Goal: Transaction & Acquisition: Purchase product/service

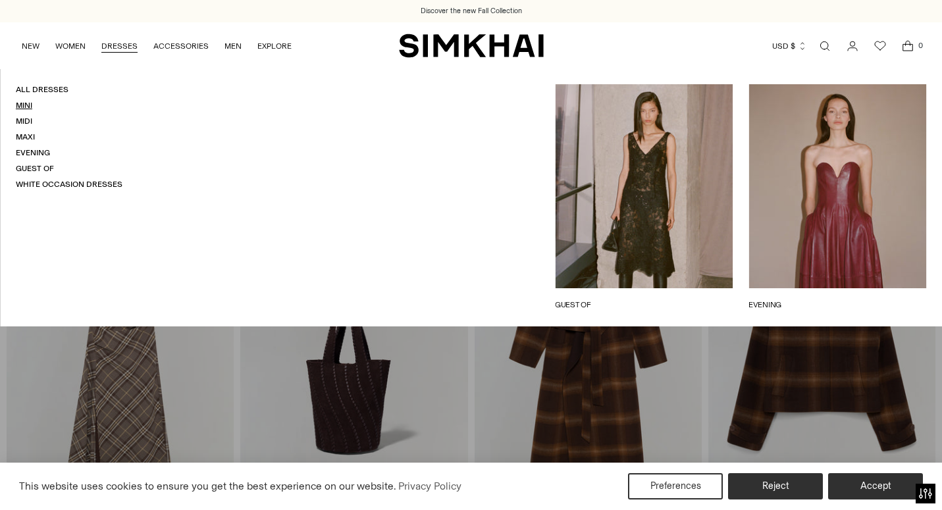
click at [26, 107] on link "Mini" at bounding box center [24, 105] width 16 height 9
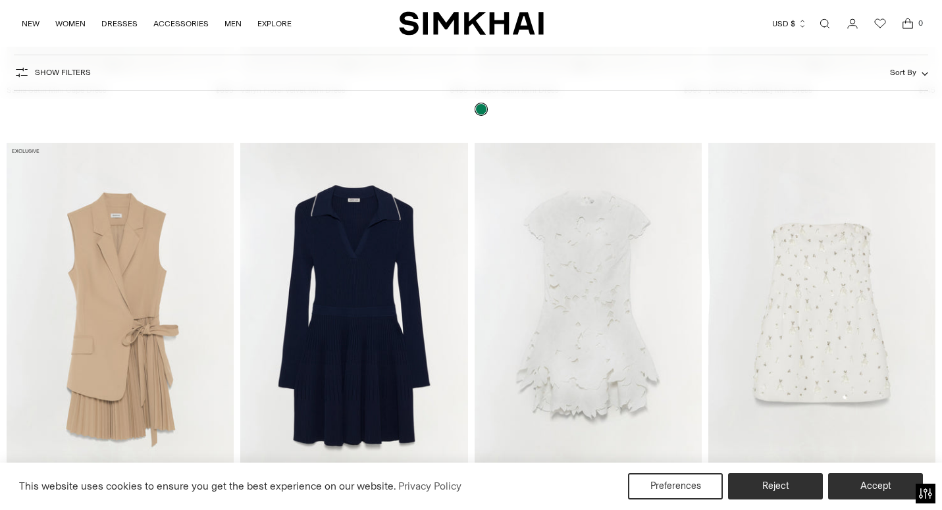
scroll to position [3013, 0]
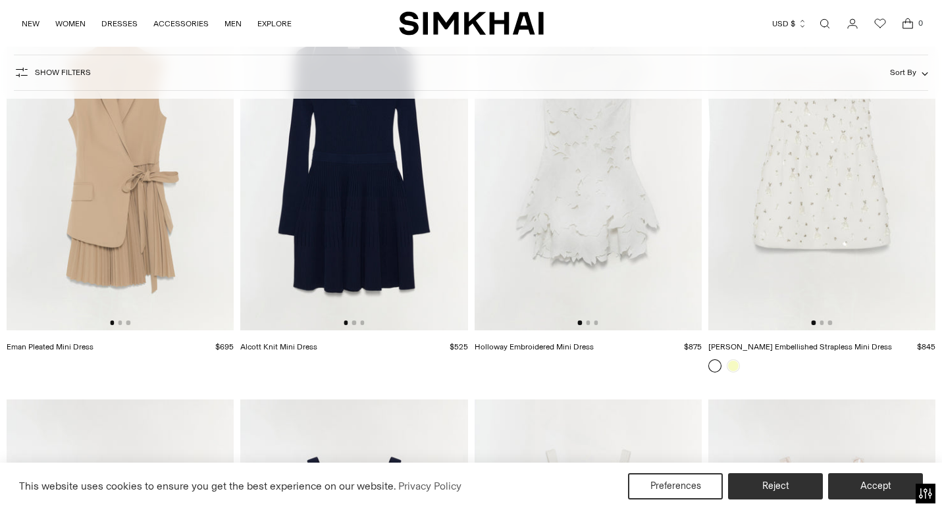
click at [597, 194] on img at bounding box center [588, 159] width 227 height 341
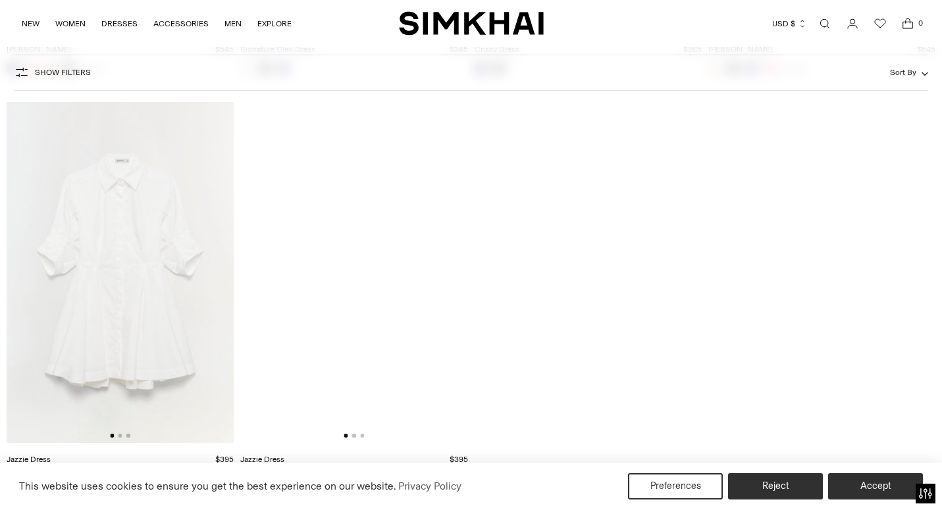
scroll to position [5758, 0]
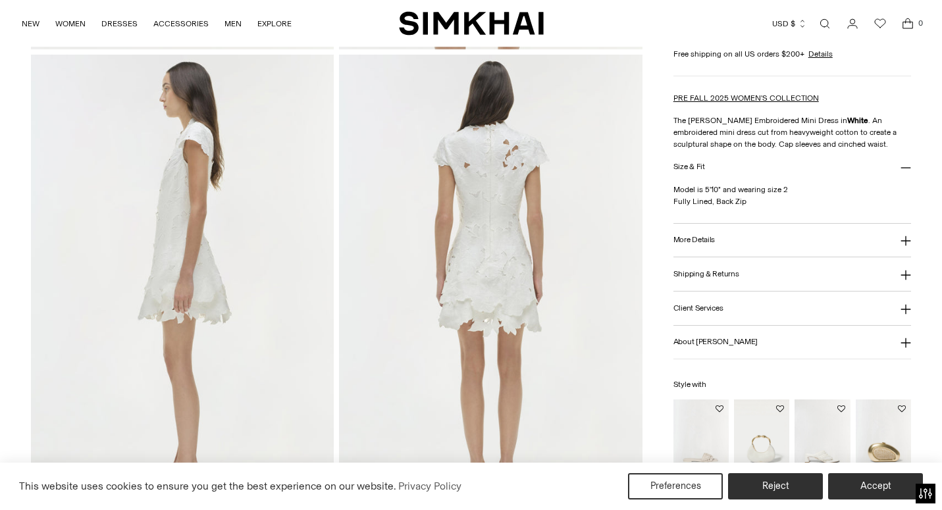
scroll to position [1007, 0]
